Goal: Transaction & Acquisition: Book appointment/travel/reservation

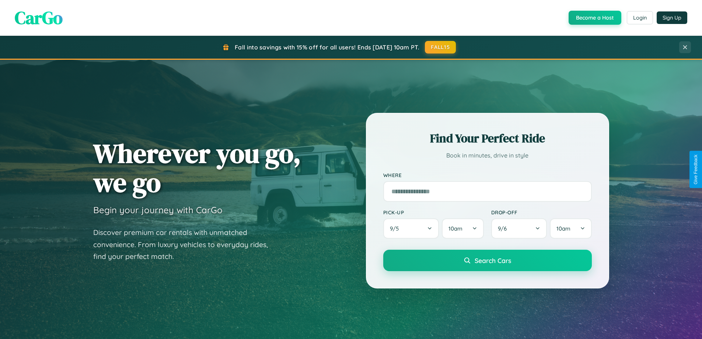
scroll to position [507, 0]
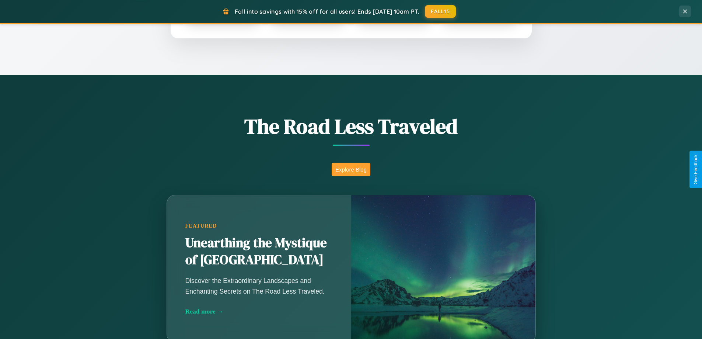
click at [351, 169] on button "Explore Blog" at bounding box center [351, 169] width 39 height 14
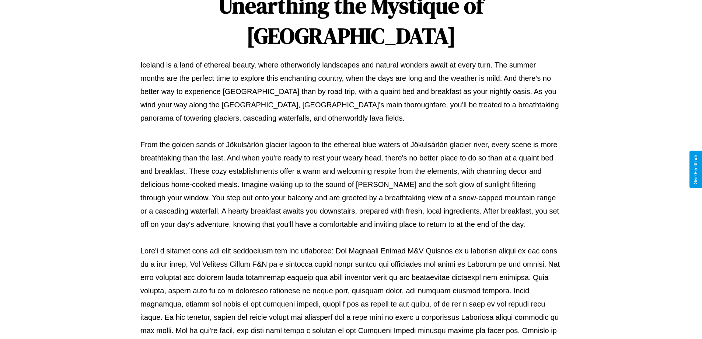
scroll to position [238, 0]
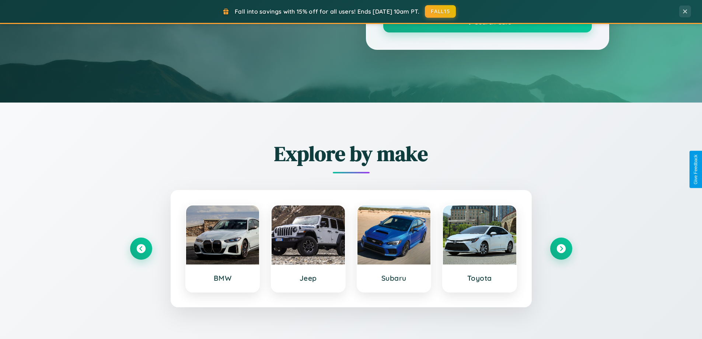
scroll to position [507, 0]
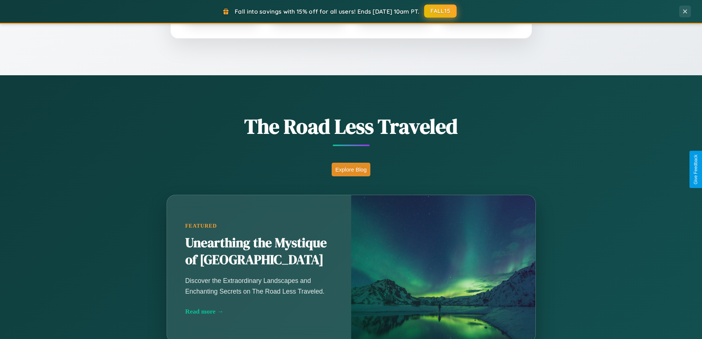
click at [441, 11] on button "FALL15" at bounding box center [440, 10] width 32 height 13
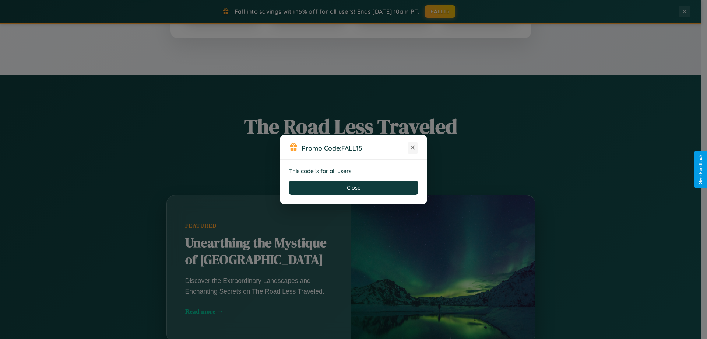
click at [413, 148] on icon at bounding box center [412, 147] width 7 height 7
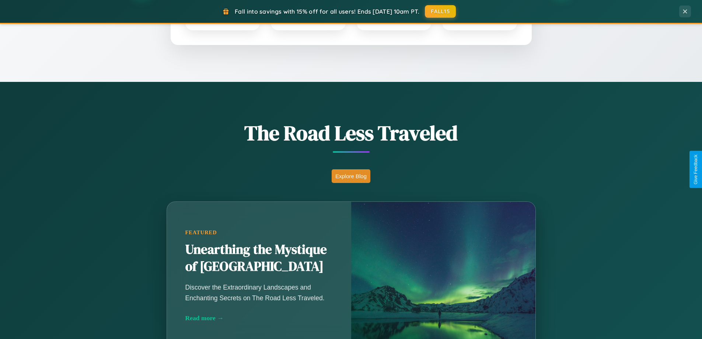
scroll to position [318, 0]
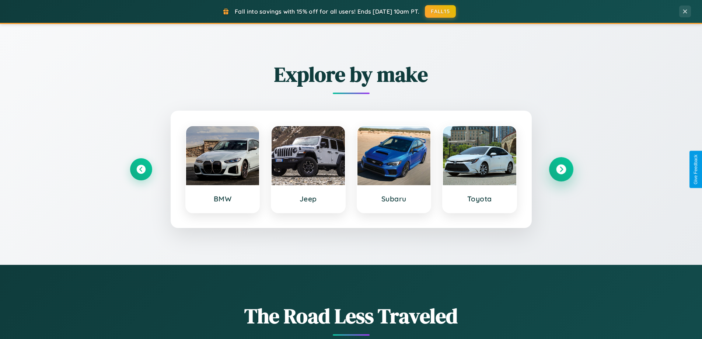
click at [561, 169] on icon at bounding box center [561, 169] width 10 height 10
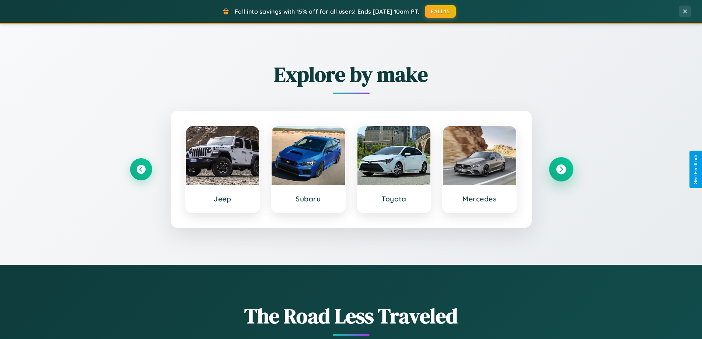
click at [561, 169] on icon at bounding box center [561, 169] width 10 height 10
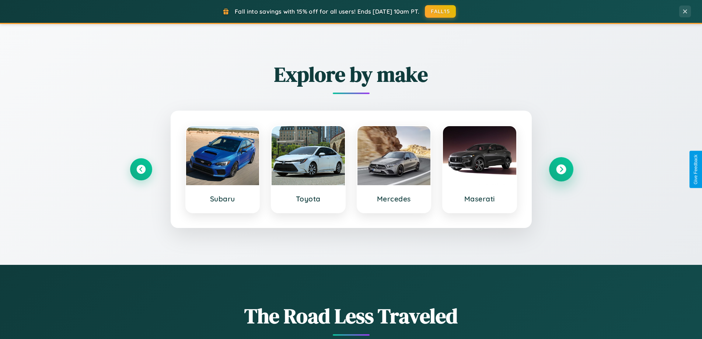
click at [561, 169] on icon at bounding box center [561, 169] width 10 height 10
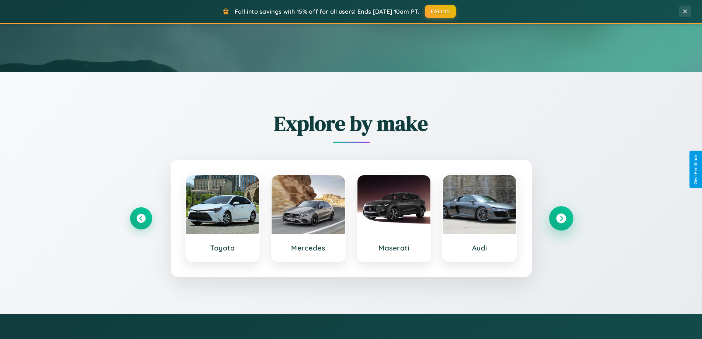
scroll to position [0, 0]
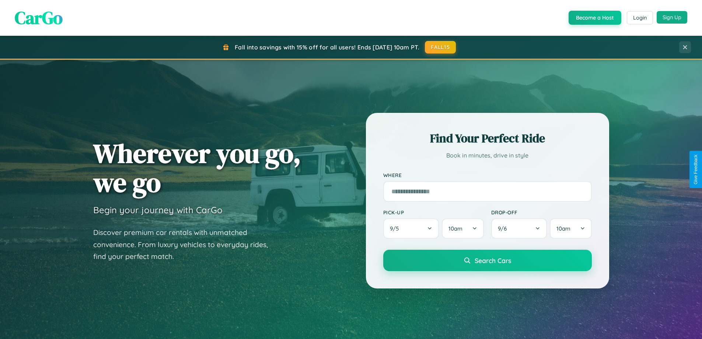
click at [672, 17] on button "Sign Up" at bounding box center [672, 17] width 31 height 13
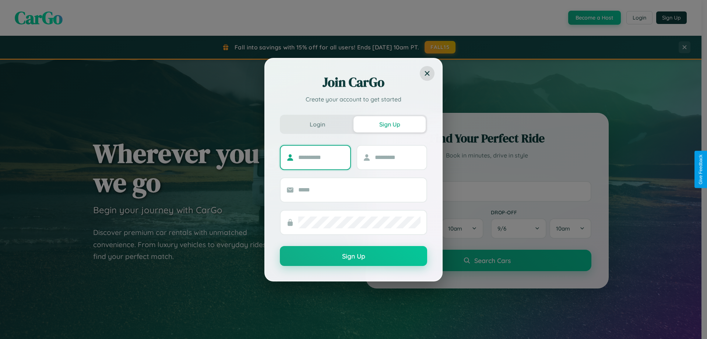
click at [321, 157] on input "text" at bounding box center [321, 157] width 46 height 12
type input "******"
click at [398, 157] on input "text" at bounding box center [398, 157] width 46 height 12
type input "*****"
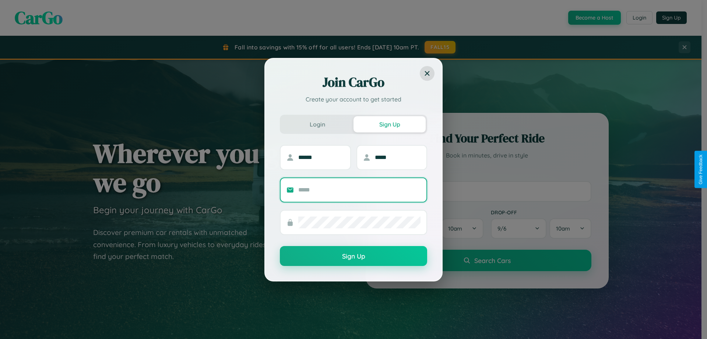
click at [360, 189] on input "text" at bounding box center [359, 190] width 122 height 12
type input "**********"
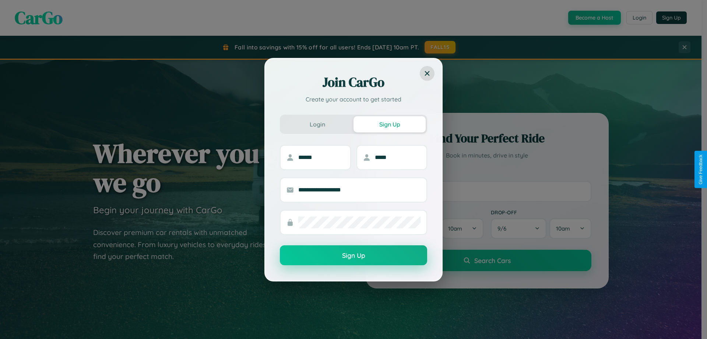
click at [354, 255] on button "Sign Up" at bounding box center [353, 255] width 147 height 20
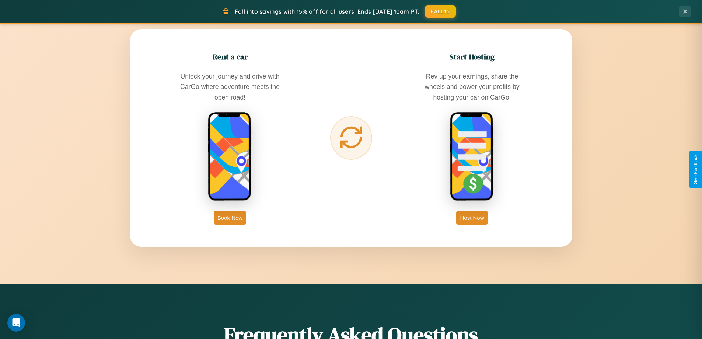
scroll to position [1184, 0]
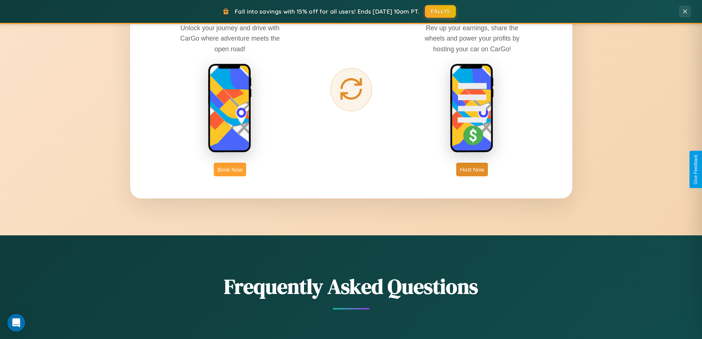
click at [230, 169] on button "Book Now" at bounding box center [230, 169] width 32 height 14
